Goal: Transaction & Acquisition: Purchase product/service

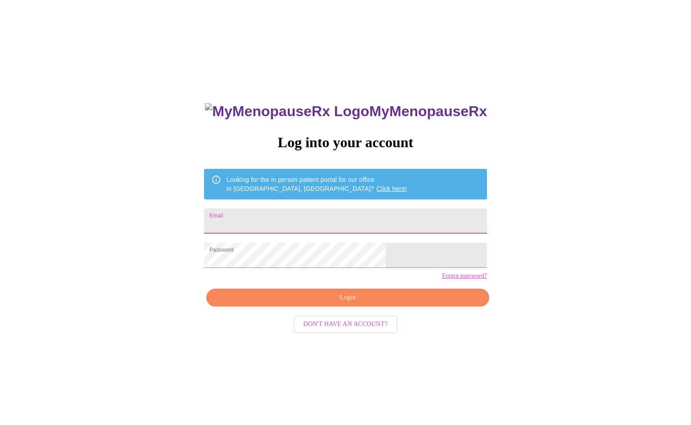
click at [281, 224] on input "Email" at bounding box center [345, 221] width 283 height 25
type input "[EMAIL_ADDRESS][DOMAIN_NAME]"
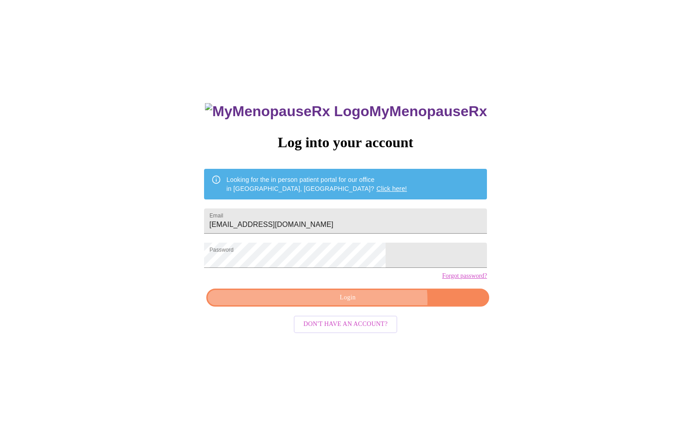
click at [368, 304] on span "Login" at bounding box center [348, 298] width 262 height 11
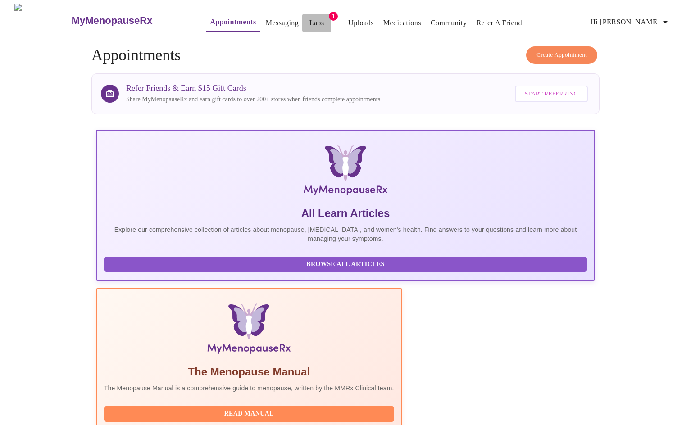
click at [310, 19] on link "Labs" at bounding box center [317, 23] width 15 height 13
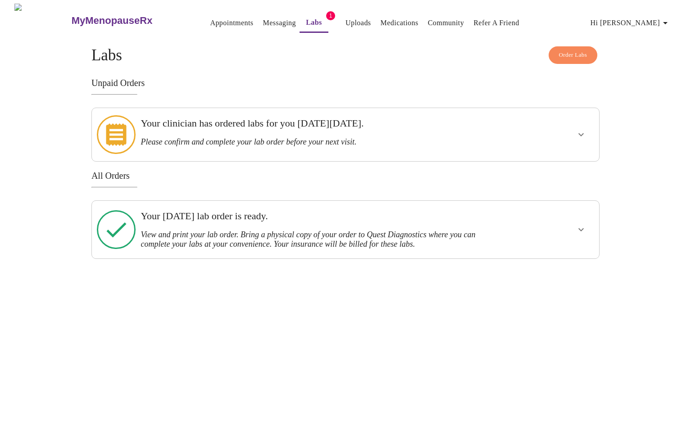
click at [637, 116] on div "MyMenopauseRx Appointments Messaging Labs 1 Uploads Medications Community Refer…" at bounding box center [346, 132] width 684 height 256
click at [340, 212] on h3 "Your [DATE] lab order is ready." at bounding box center [321, 216] width 361 height 12
click at [580, 131] on icon "show more" at bounding box center [581, 134] width 11 height 11
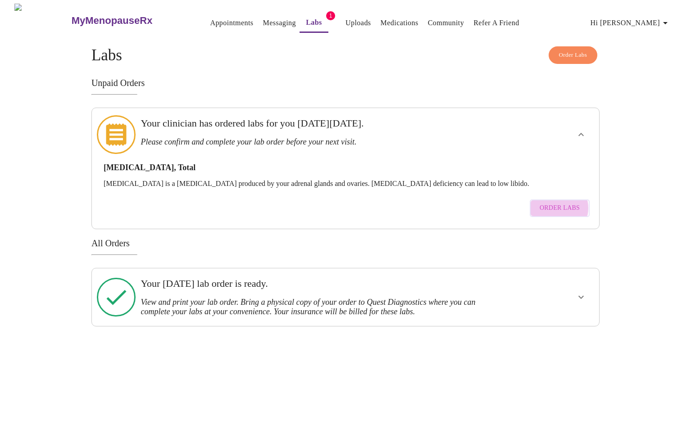
click at [556, 203] on span "Order Labs" at bounding box center [560, 208] width 40 height 11
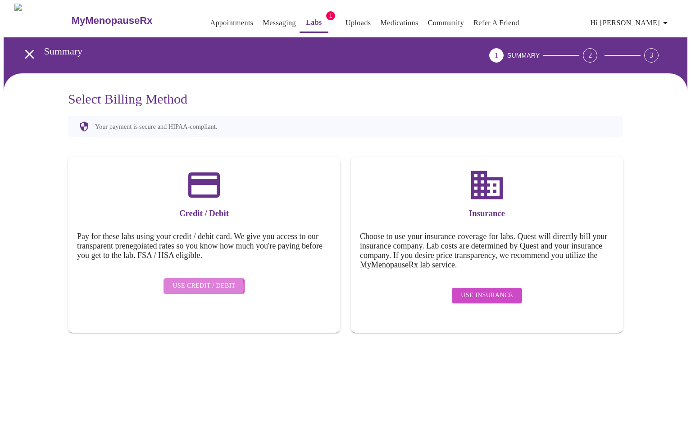
click at [203, 281] on span "Use Credit / Debit" at bounding box center [204, 286] width 63 height 11
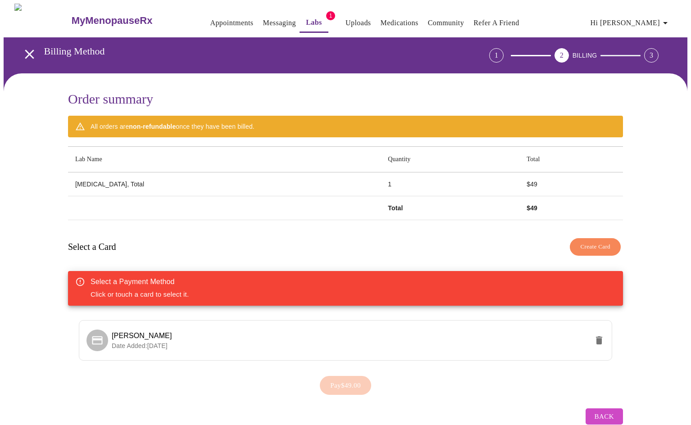
click at [29, 233] on div "Order summary All orders are non-refundable once they have been billed. Lab Nam…" at bounding box center [346, 260] width 684 height 374
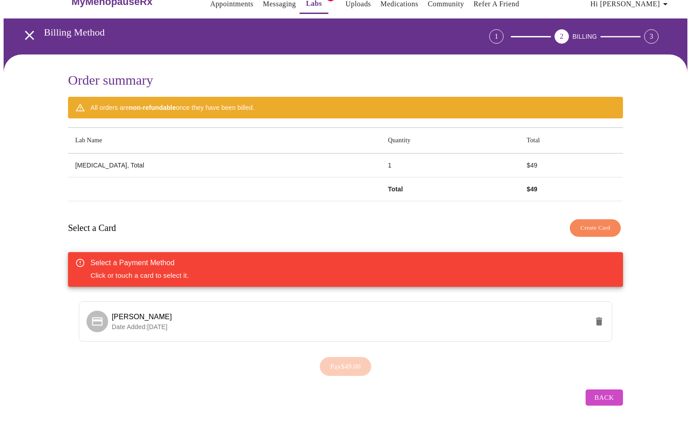
scroll to position [18, 0]
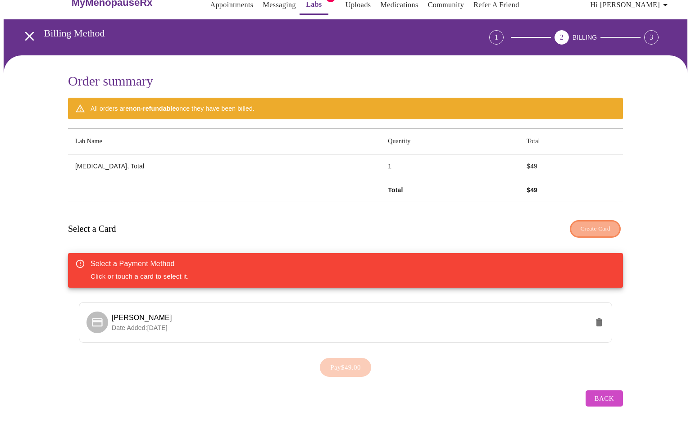
click at [584, 225] on span "Create Card" at bounding box center [596, 229] width 30 height 10
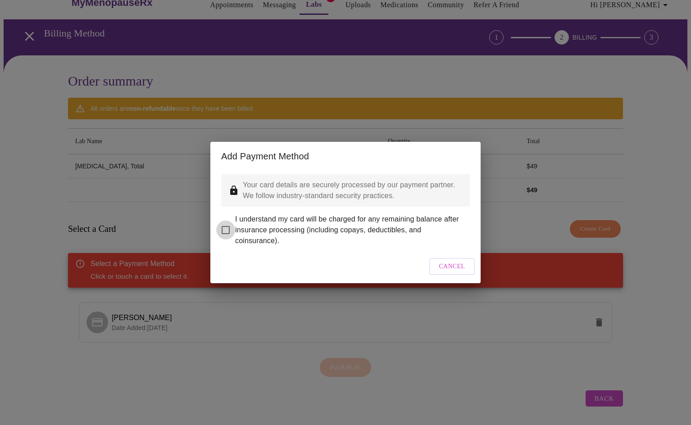
click at [226, 222] on input "I understand my card will be charged for any remaining balance after insurance …" at bounding box center [225, 230] width 19 height 19
checkbox input "true"
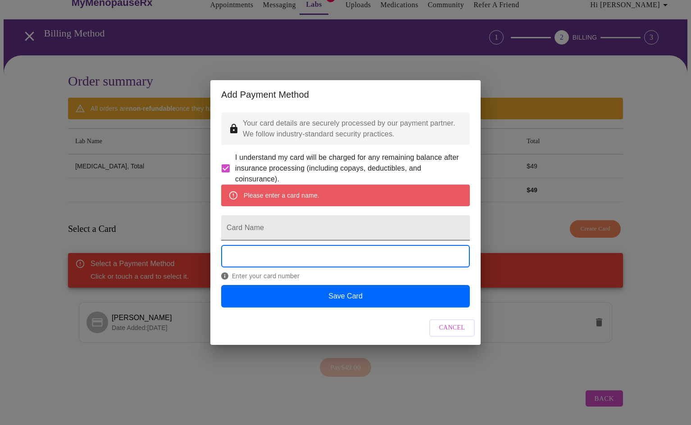
click at [269, 235] on input "Card Name" at bounding box center [345, 227] width 249 height 25
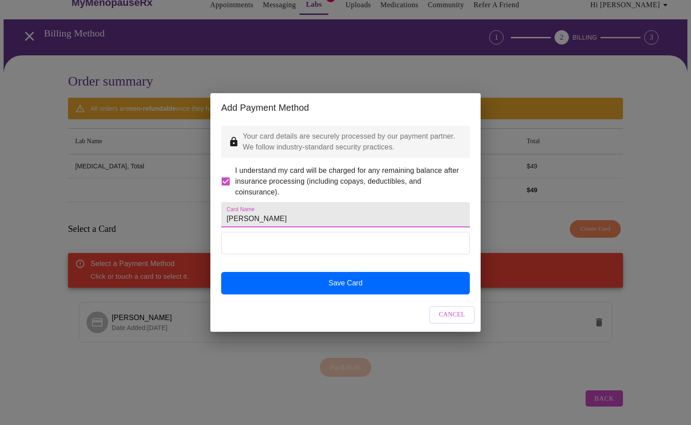
type input "Christie McMahon Wallace"
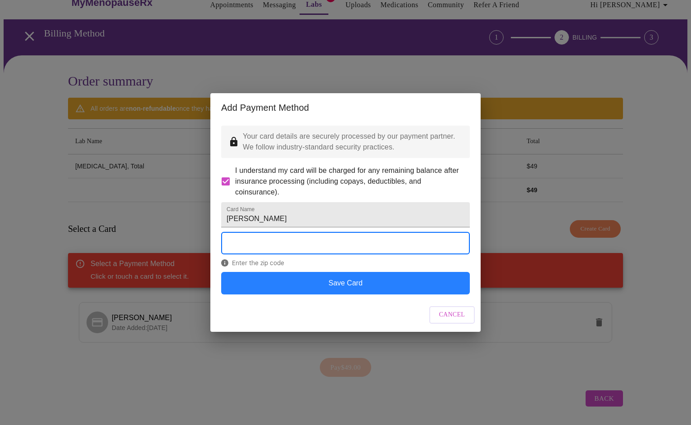
click at [337, 295] on button "Save Card" at bounding box center [345, 283] width 249 height 23
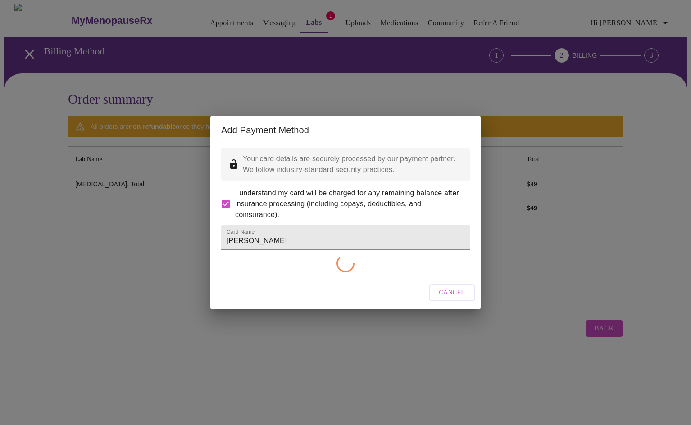
scroll to position [0, 0]
checkbox input "false"
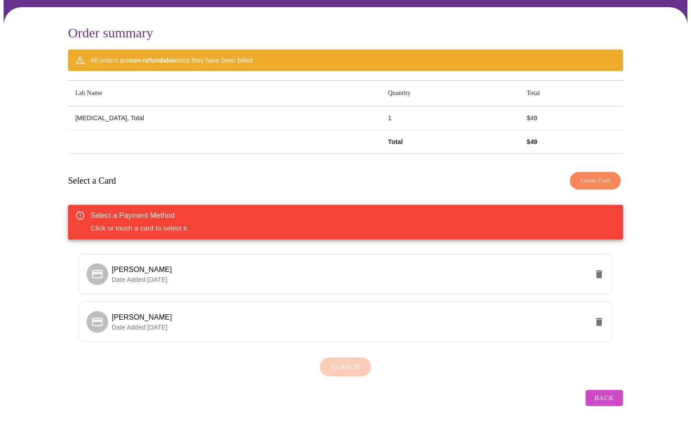
scroll to position [66, 0]
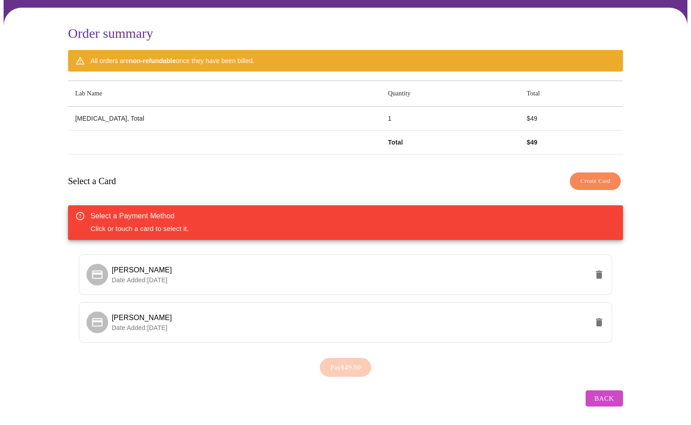
click at [344, 360] on div "Pay $49.00" at bounding box center [345, 368] width 555 height 28
click at [206, 317] on span "Christie McMahon Wallace" at bounding box center [350, 318] width 477 height 11
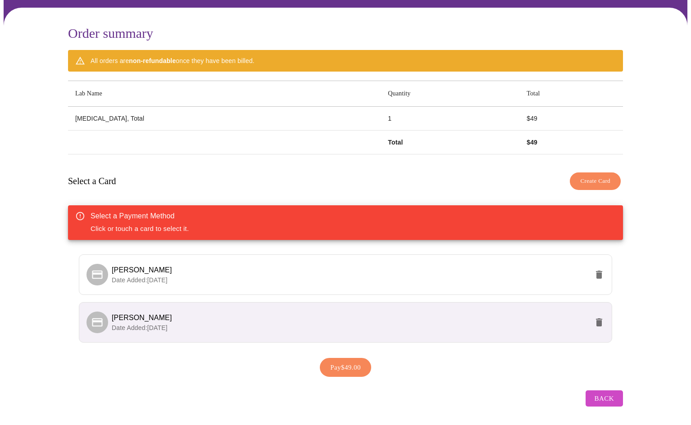
click at [345, 364] on span "Pay $49.00" at bounding box center [345, 368] width 31 height 12
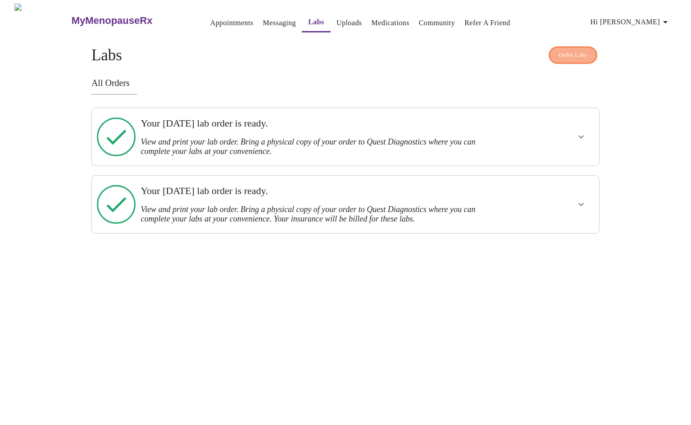
click at [575, 50] on span "Order Labs" at bounding box center [573, 55] width 28 height 10
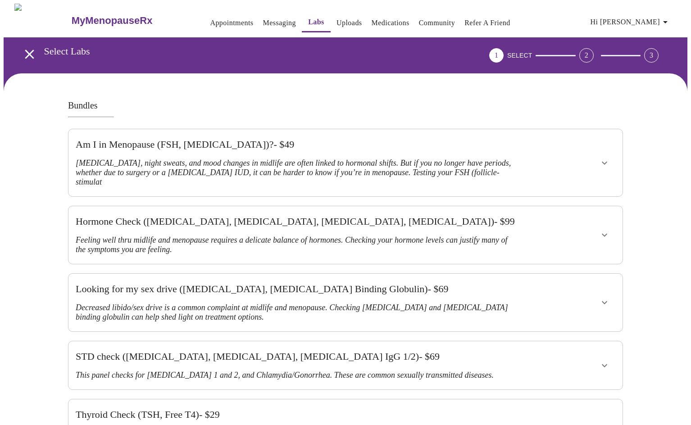
click at [594, 50] on div "2" at bounding box center [587, 55] width 14 height 14
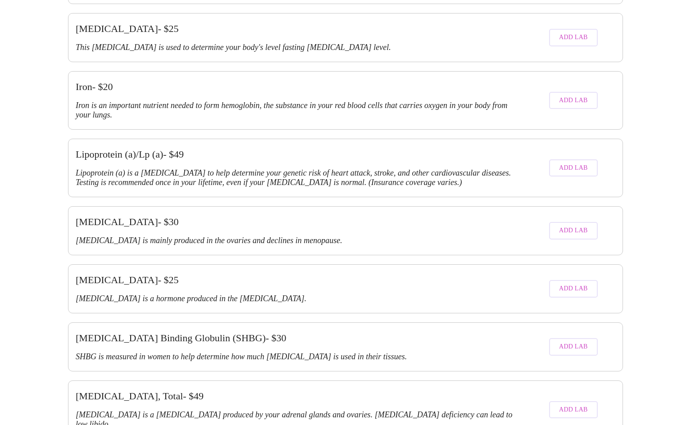
scroll to position [1532, 0]
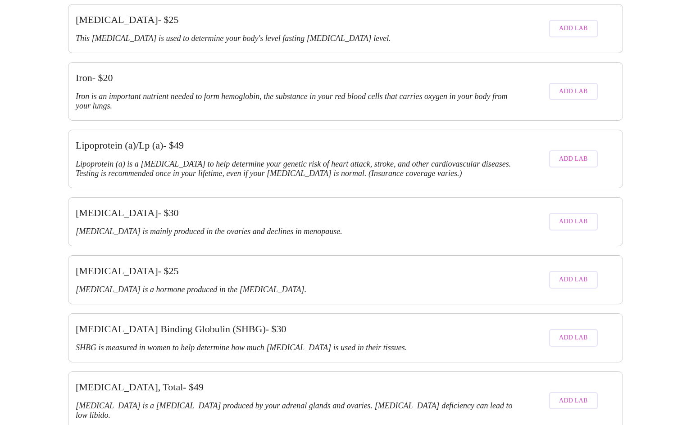
click at [95, 382] on div "Testosterone, Total - $ 49 Testosterone is a sex hormone produced by your adren…" at bounding box center [297, 401] width 442 height 39
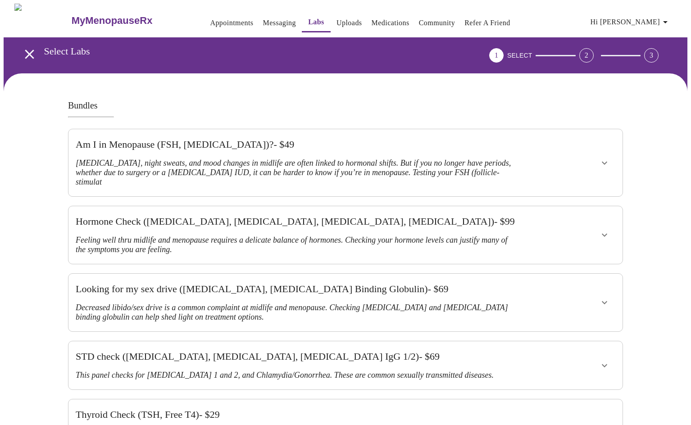
scroll to position [0, 0]
click at [337, 19] on link "Uploads" at bounding box center [350, 23] width 26 height 13
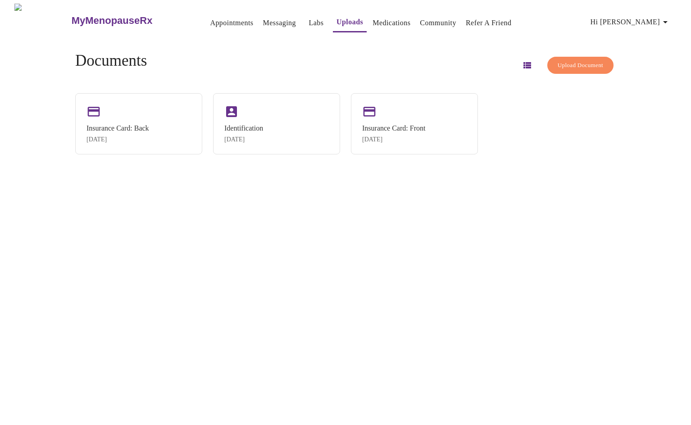
click at [380, 19] on link "Medications" at bounding box center [392, 23] width 38 height 13
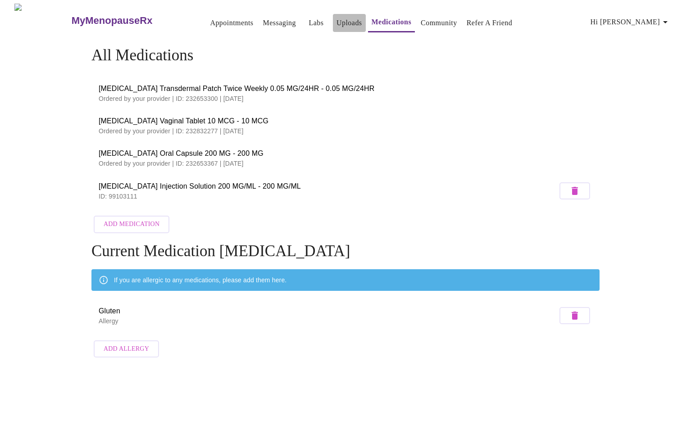
click at [337, 19] on link "Uploads" at bounding box center [350, 23] width 26 height 13
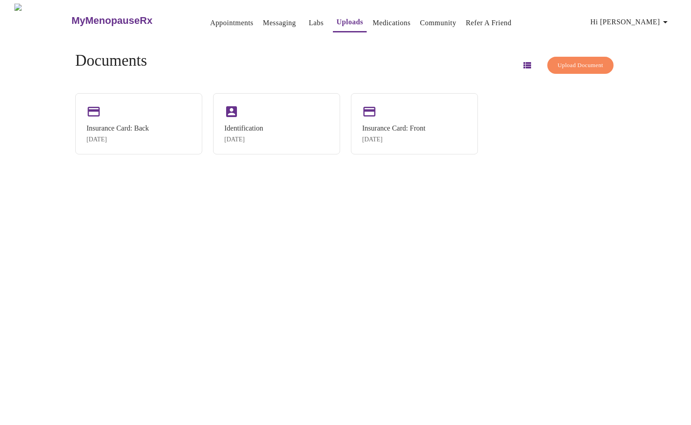
click at [309, 18] on link "Labs" at bounding box center [316, 23] width 15 height 13
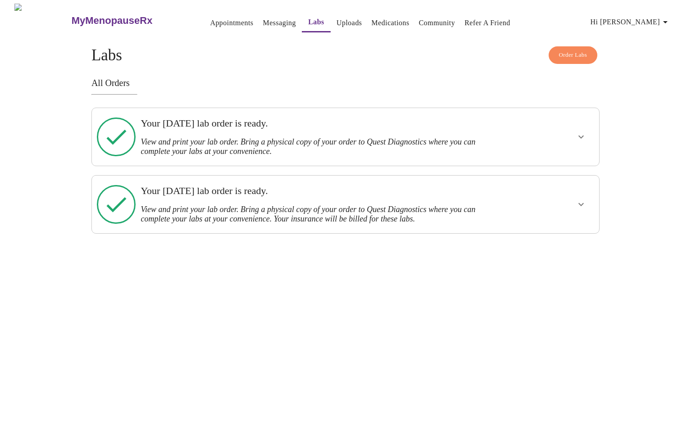
click at [252, 138] on h3 "View and print your lab order. Bring a physical copy of your order to Quest Dia…" at bounding box center [321, 146] width 361 height 19
click at [115, 137] on icon at bounding box center [117, 137] width 20 height 15
click at [122, 201] on icon at bounding box center [116, 204] width 39 height 39
click at [196, 187] on h3 "Your [DATE] lab order is ready." at bounding box center [321, 191] width 361 height 12
click at [263, 20] on link "Messaging" at bounding box center [279, 23] width 33 height 13
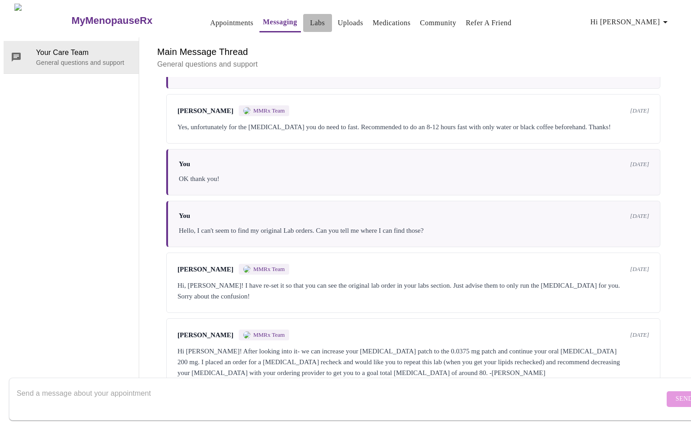
click at [310, 17] on link "Labs" at bounding box center [317, 23] width 15 height 13
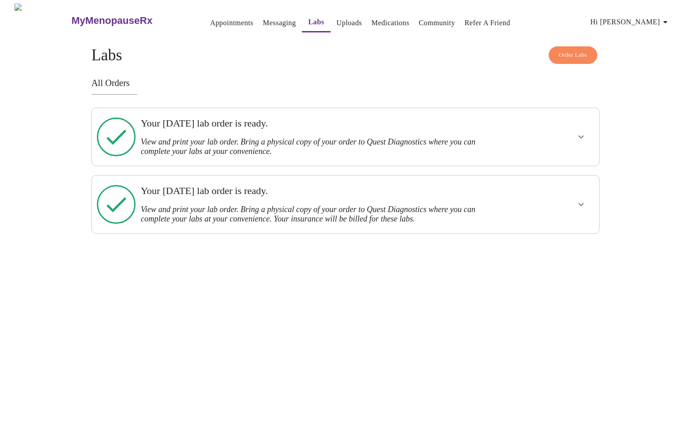
click at [100, 85] on h3 "All Orders" at bounding box center [345, 83] width 508 height 10
click at [119, 130] on icon at bounding box center [116, 137] width 39 height 39
click at [174, 124] on h3 "Your [DATE] lab order is ready." at bounding box center [321, 124] width 361 height 12
click at [580, 134] on icon "show more" at bounding box center [581, 137] width 11 height 11
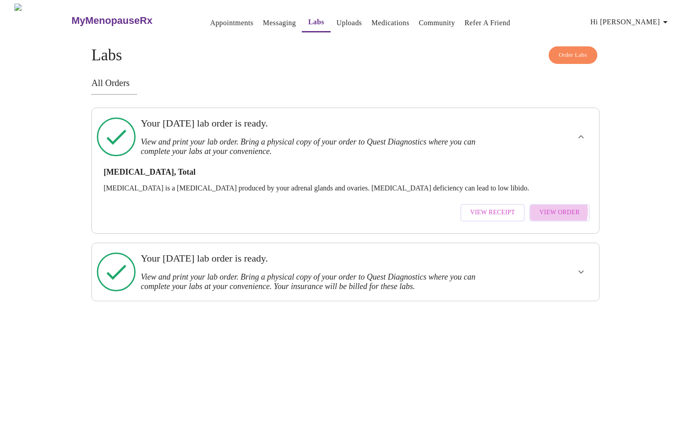
click at [551, 207] on span "View Order" at bounding box center [559, 212] width 41 height 11
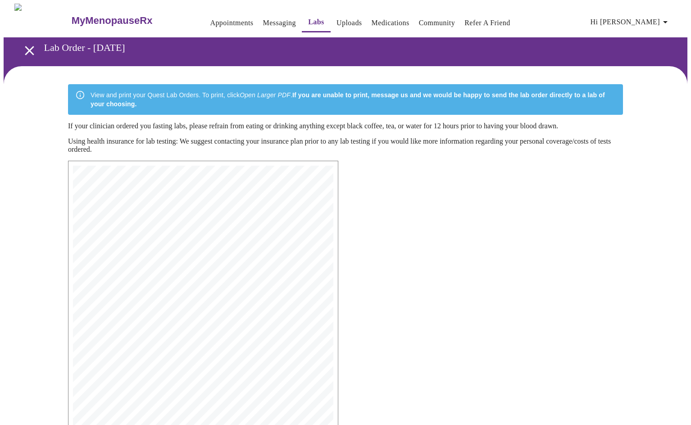
click at [162, 254] on span "29906 Spring Side Ct" at bounding box center [130, 251] width 65 height 5
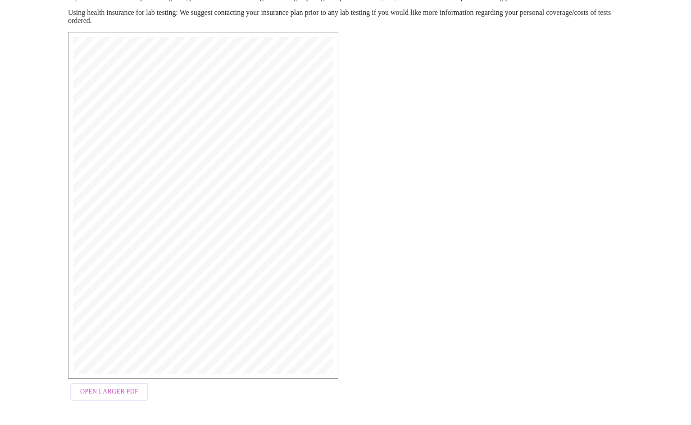
scroll to position [128, 0]
click at [82, 392] on span "Open Larger PDF" at bounding box center [109, 392] width 58 height 11
click at [397, 152] on div "MyMenopauseRx Medical Group 1604 N Main St Wheaton, IL 60187 Phone: (630) 480-0…" at bounding box center [346, 219] width 570 height 388
click at [118, 393] on span "Open Larger PDF" at bounding box center [109, 392] width 58 height 11
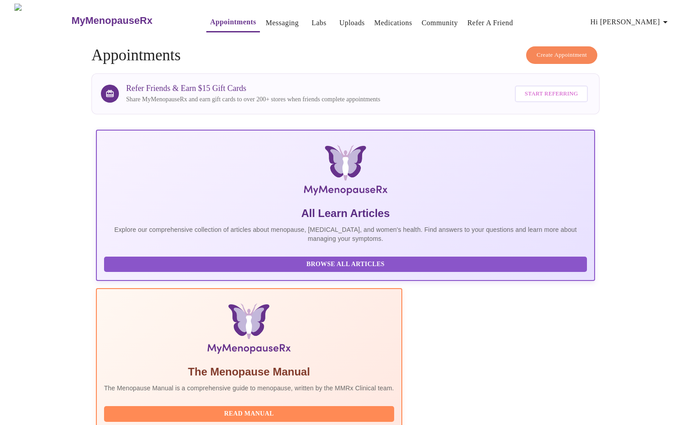
click at [312, 20] on link "Labs" at bounding box center [319, 23] width 15 height 13
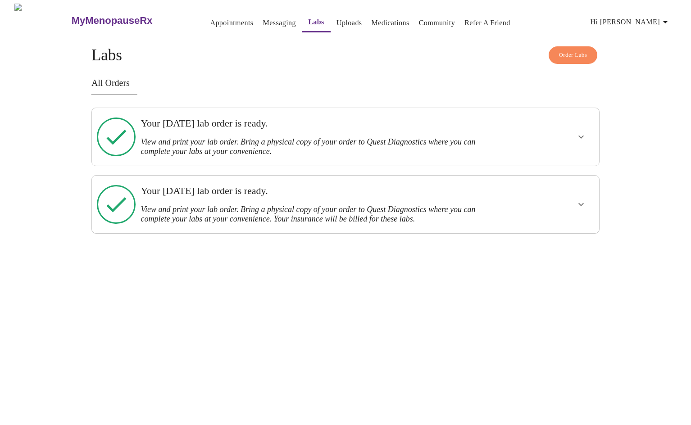
click at [580, 203] on icon "show more" at bounding box center [581, 204] width 5 height 3
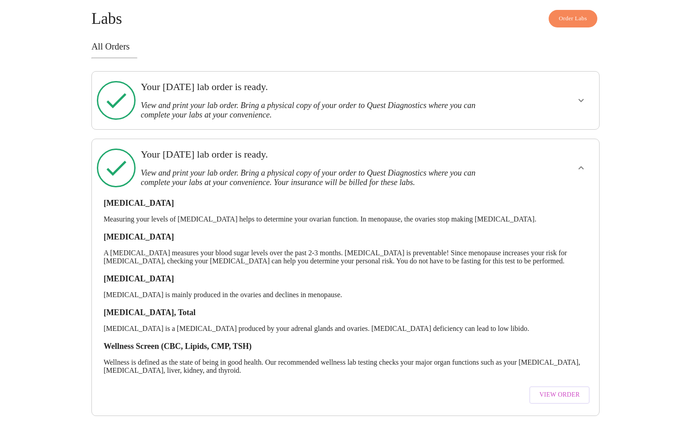
scroll to position [39, 0]
click at [571, 390] on span "View Order" at bounding box center [559, 395] width 41 height 11
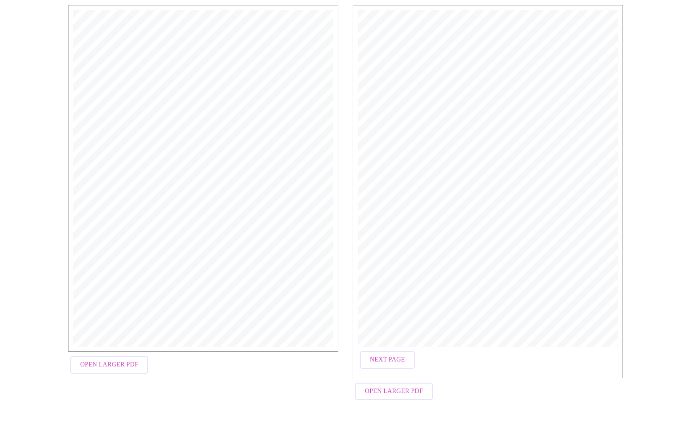
scroll to position [155, 0]
click at [391, 395] on span "Open Larger PDF" at bounding box center [394, 393] width 58 height 11
